Goal: Task Accomplishment & Management: Manage account settings

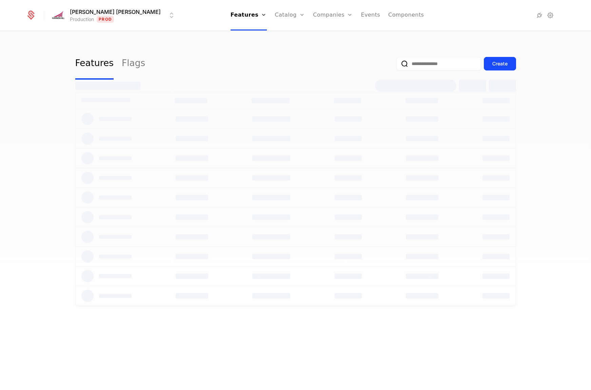
select select "**"
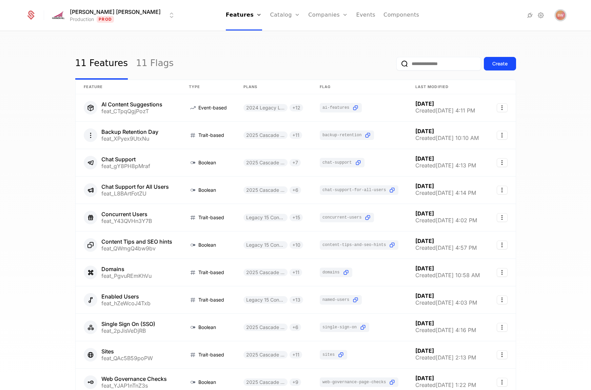
click at [562, 17] on span "Open user button" at bounding box center [560, 15] width 9 height 9
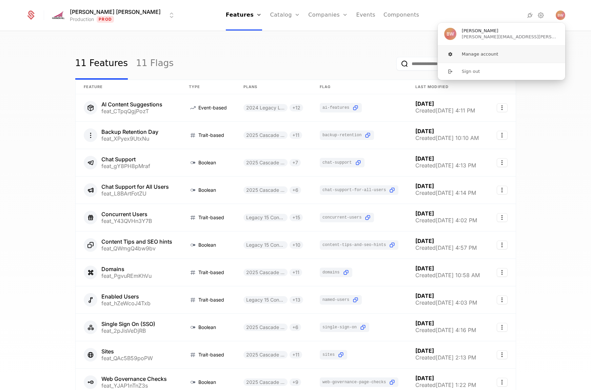
click at [487, 53] on button "Manage account" at bounding box center [502, 54] width 128 height 17
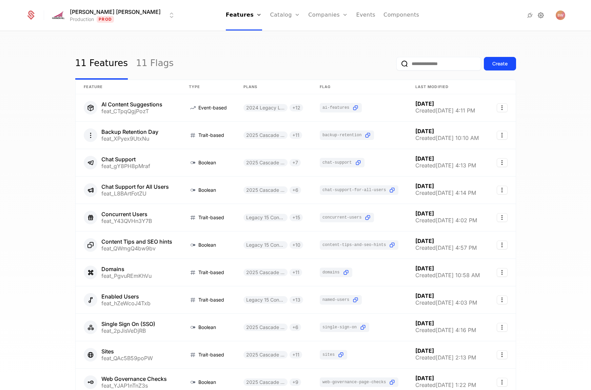
click at [541, 17] on icon at bounding box center [541, 15] width 8 height 8
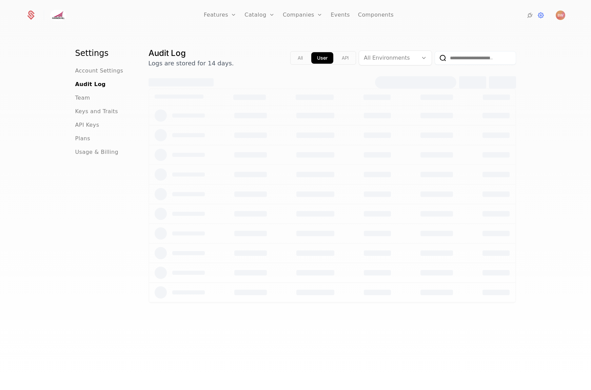
click at [88, 102] on ul "Account Settings Audit Log Team Keys and Traits API Keys Plans Usage & Billing" at bounding box center [103, 112] width 57 height 90
click at [85, 97] on span "Team" at bounding box center [82, 98] width 15 height 8
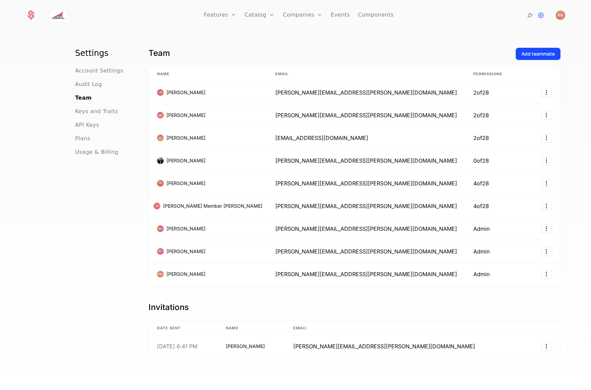
click at [502, 227] on html "Features Features Flags Catalog Plans Add Ons Credits Configuration Companies C…" at bounding box center [295, 195] width 591 height 390
click at [474, 261] on div "Remove" at bounding box center [471, 260] width 52 height 9
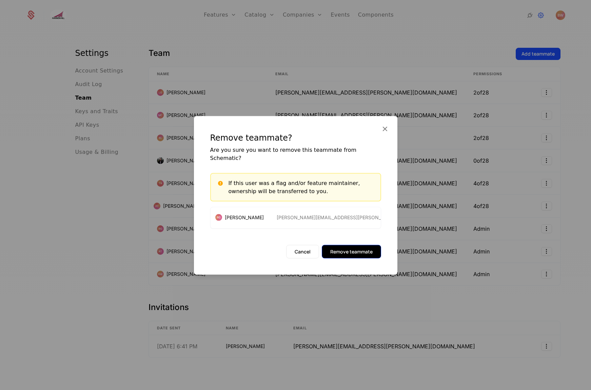
click at [358, 251] on button "Remove teammate" at bounding box center [351, 252] width 59 height 14
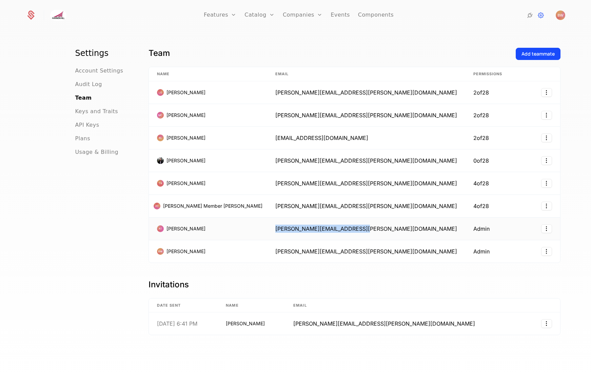
drag, startPoint x: 310, startPoint y: 227, endPoint x: 251, endPoint y: 218, distance: 59.7
click at [267, 218] on td "[PERSON_NAME][EMAIL_ADDRESS][PERSON_NAME][DOMAIN_NAME]" at bounding box center [366, 229] width 198 height 23
click at [283, 226] on span "[PERSON_NAME][EMAIL_ADDRESS][PERSON_NAME][DOMAIN_NAME]" at bounding box center [366, 229] width 182 height 7
drag, startPoint x: 353, startPoint y: 160, endPoint x: 258, endPoint y: 161, distance: 95.3
click at [267, 159] on td "[PERSON_NAME][EMAIL_ADDRESS][PERSON_NAME][DOMAIN_NAME]" at bounding box center [366, 161] width 198 height 23
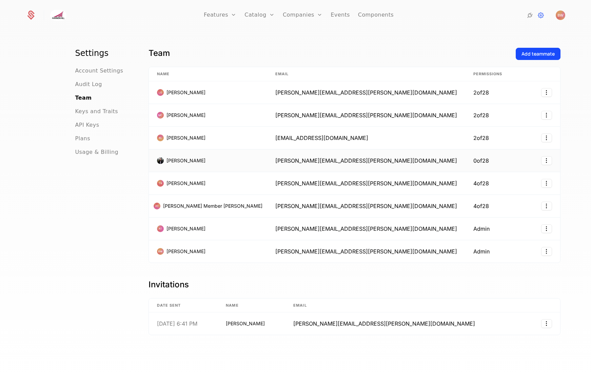
click at [275, 161] on span "[PERSON_NAME][EMAIL_ADDRESS][PERSON_NAME][DOMAIN_NAME]" at bounding box center [366, 160] width 182 height 7
click at [276, 176] on td "[PERSON_NAME][EMAIL_ADDRESS][PERSON_NAME][DOMAIN_NAME]" at bounding box center [366, 183] width 198 height 23
click at [200, 182] on div "[PERSON_NAME]" at bounding box center [208, 183] width 102 height 7
click at [170, 181] on span "[PERSON_NAME]" at bounding box center [186, 183] width 39 height 7
click at [498, 183] on html "Features Features Flags Catalog Plans Add Ons Credits Configuration Companies C…" at bounding box center [295, 195] width 591 height 390
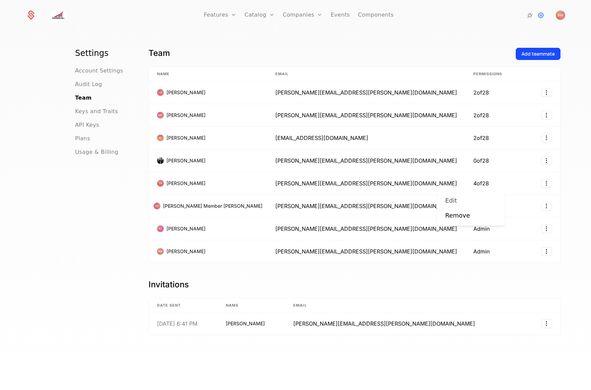
click at [481, 200] on div "Edit" at bounding box center [471, 200] width 52 height 9
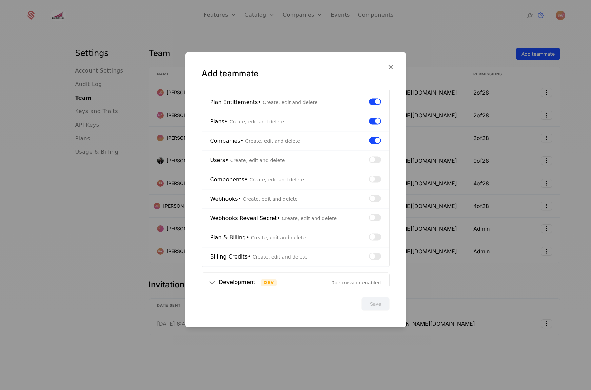
scroll to position [222, 0]
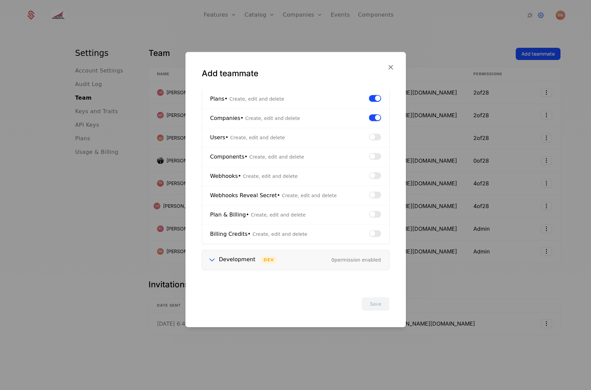
click at [228, 261] on div "Development" at bounding box center [237, 260] width 37 height 9
click at [229, 260] on div "Development" at bounding box center [237, 260] width 37 height 9
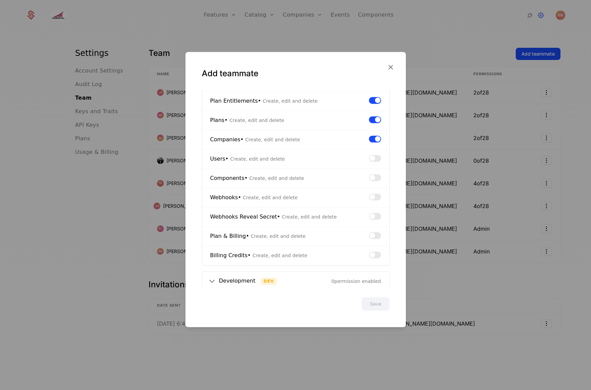
scroll to position [0, 0]
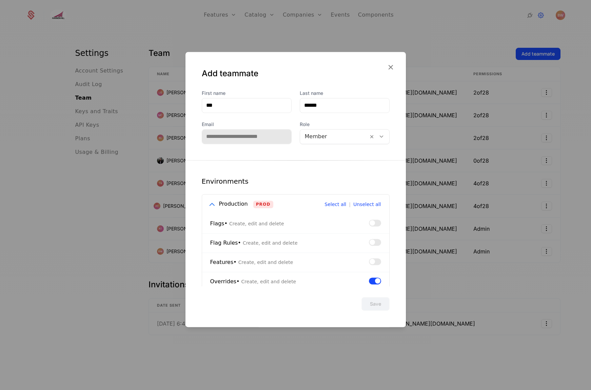
click at [336, 136] on div at bounding box center [334, 136] width 59 height 9
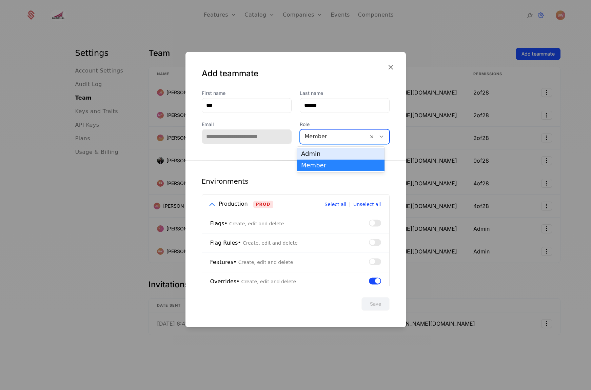
click at [324, 155] on div "Admin" at bounding box center [340, 154] width 79 height 6
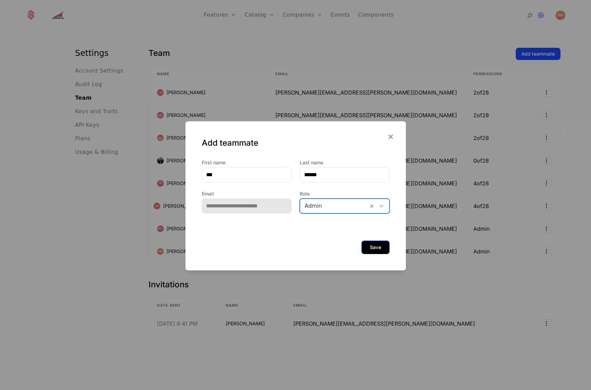
click at [375, 242] on button "Save" at bounding box center [376, 248] width 28 height 14
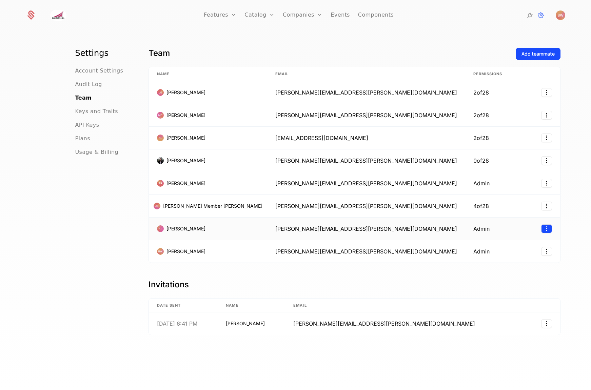
click at [497, 228] on html "Features Features Flags Catalog Plans Add Ons Credits Configuration Companies C…" at bounding box center [295, 195] width 591 height 390
click at [331, 283] on html "Features Features Flags Catalog Plans Add Ons Credits Configuration Companies C…" at bounding box center [295, 195] width 591 height 390
click at [93, 337] on div "Settings Account Settings Audit Log Team Keys and Traits API Keys Plans Usage &…" at bounding box center [103, 221] width 57 height 346
